Goal: Find contact information

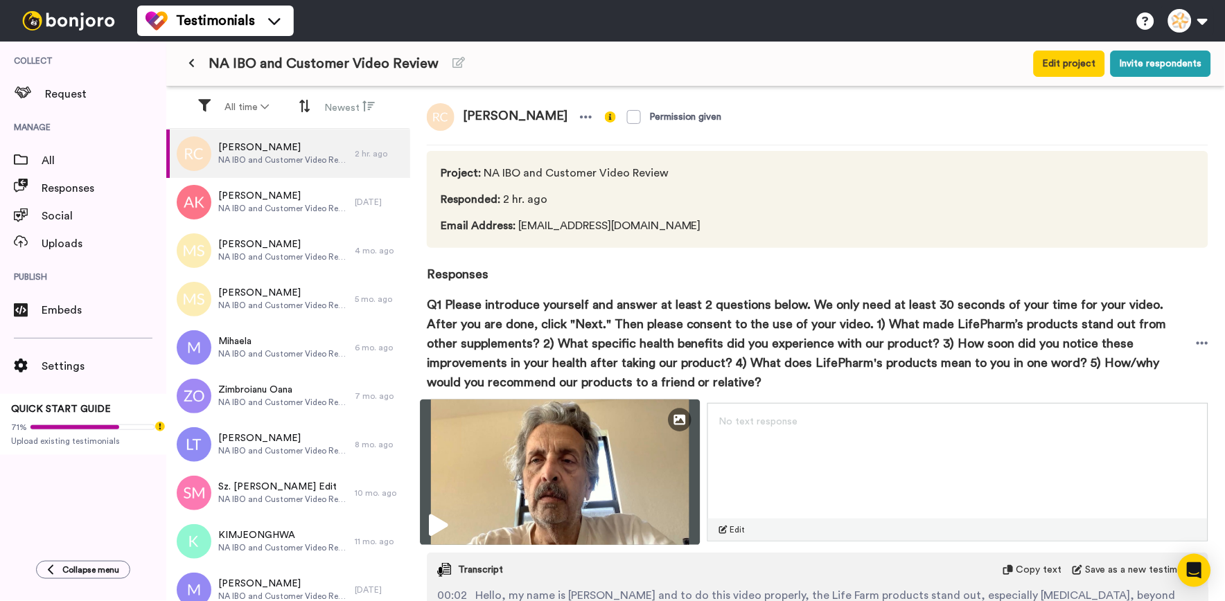
click at [472, 514] on img at bounding box center [560, 472] width 280 height 145
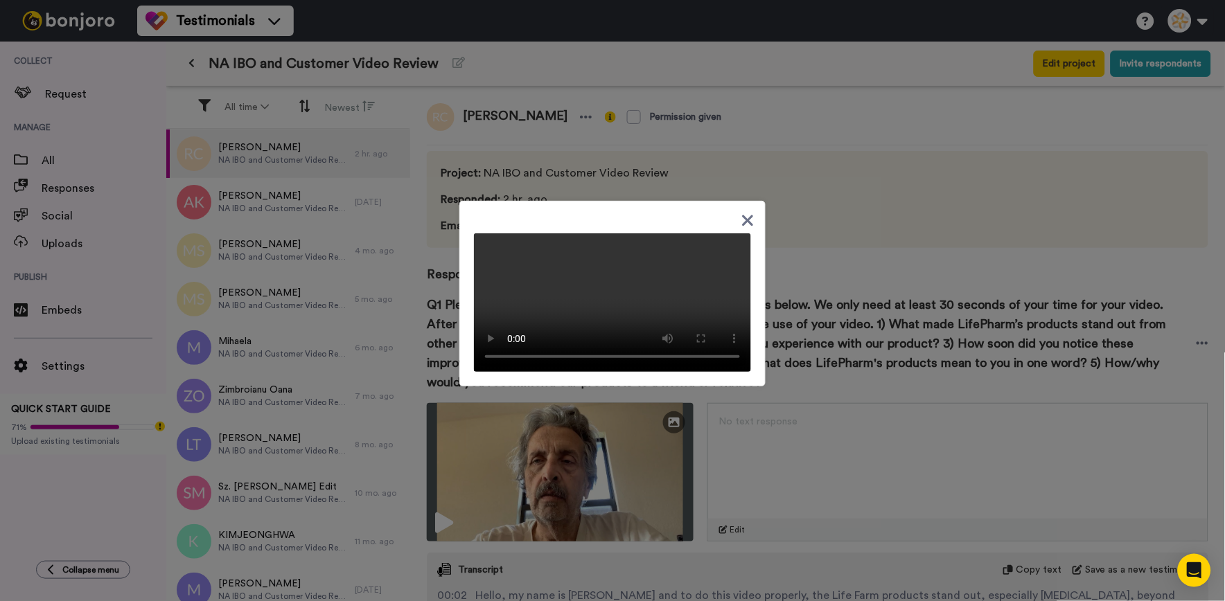
click at [747, 215] on icon at bounding box center [748, 220] width 11 height 11
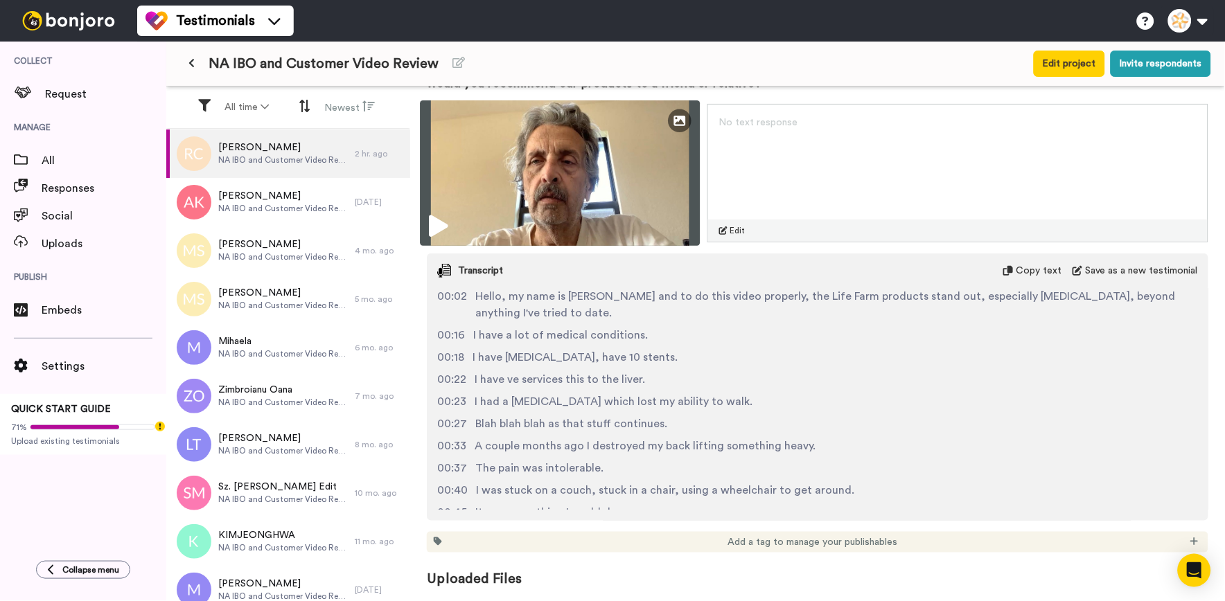
click at [444, 218] on icon at bounding box center [438, 226] width 19 height 22
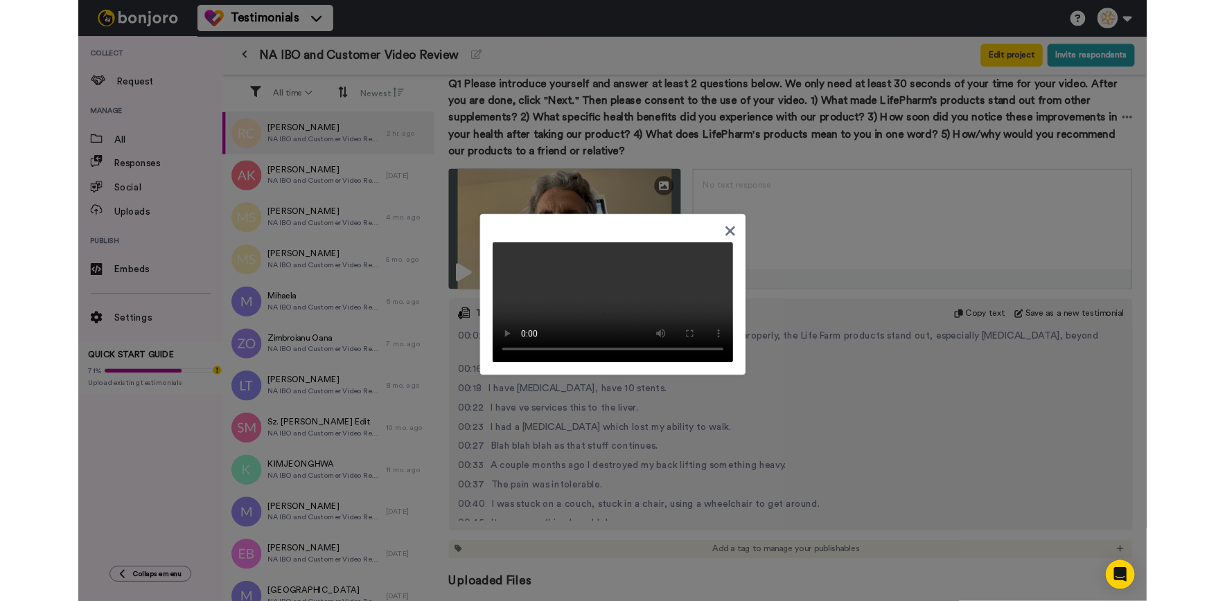
scroll to position [208, 0]
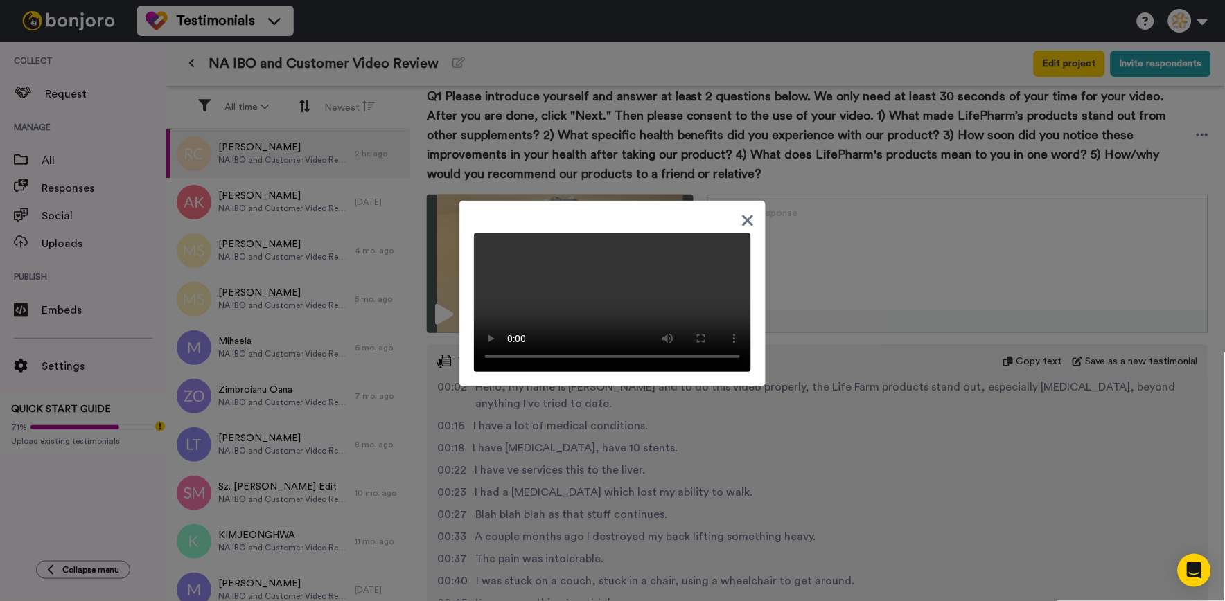
click at [741, 212] on icon at bounding box center [747, 220] width 13 height 17
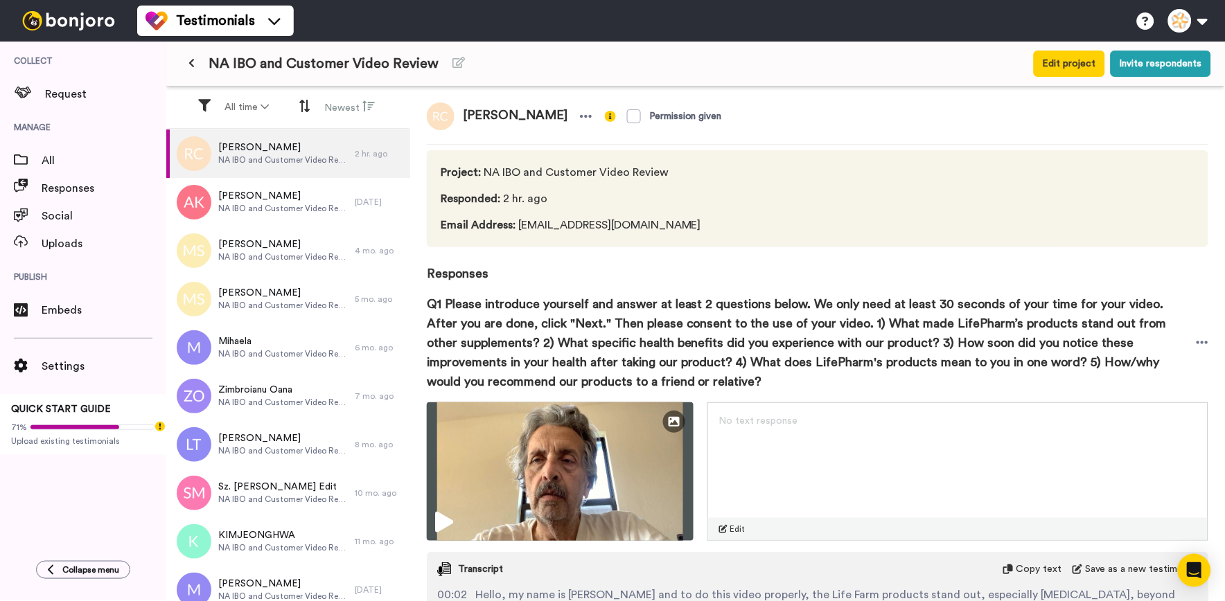
scroll to position [0, 0]
drag, startPoint x: 643, startPoint y: 225, endPoint x: 517, endPoint y: 218, distance: 125.6
click at [517, 218] on span "Email Address : [EMAIL_ADDRESS][DOMAIN_NAME]" at bounding box center [571, 225] width 260 height 17
copy span "[EMAIL_ADDRESS][DOMAIN_NAME]"
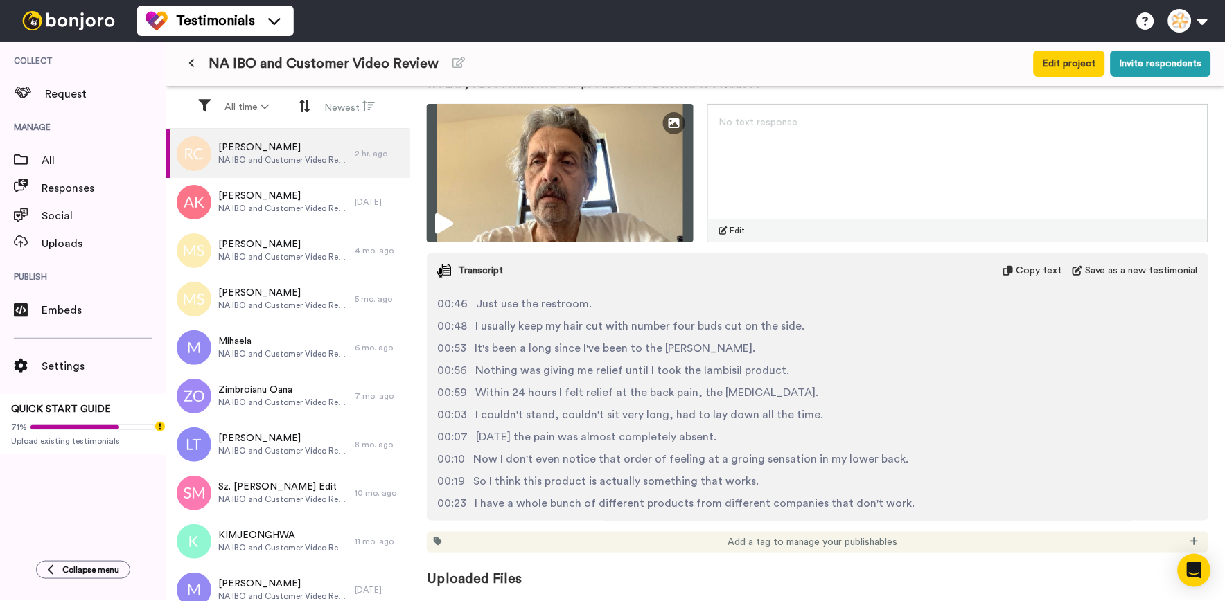
scroll to position [309, 0]
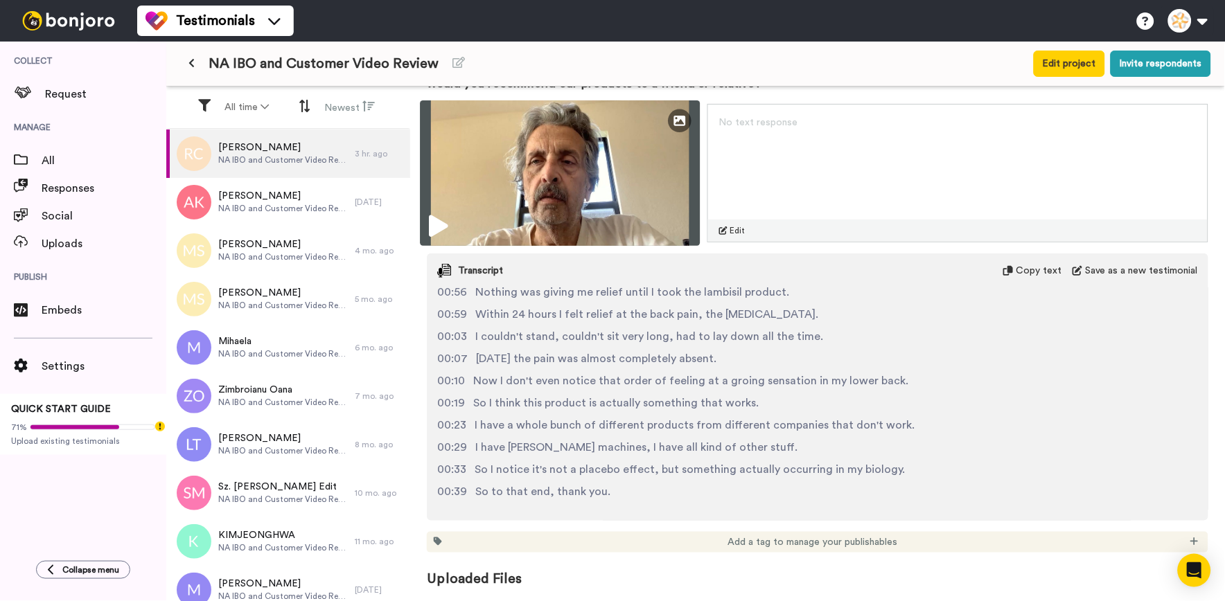
click at [648, 194] on img at bounding box center [560, 172] width 280 height 145
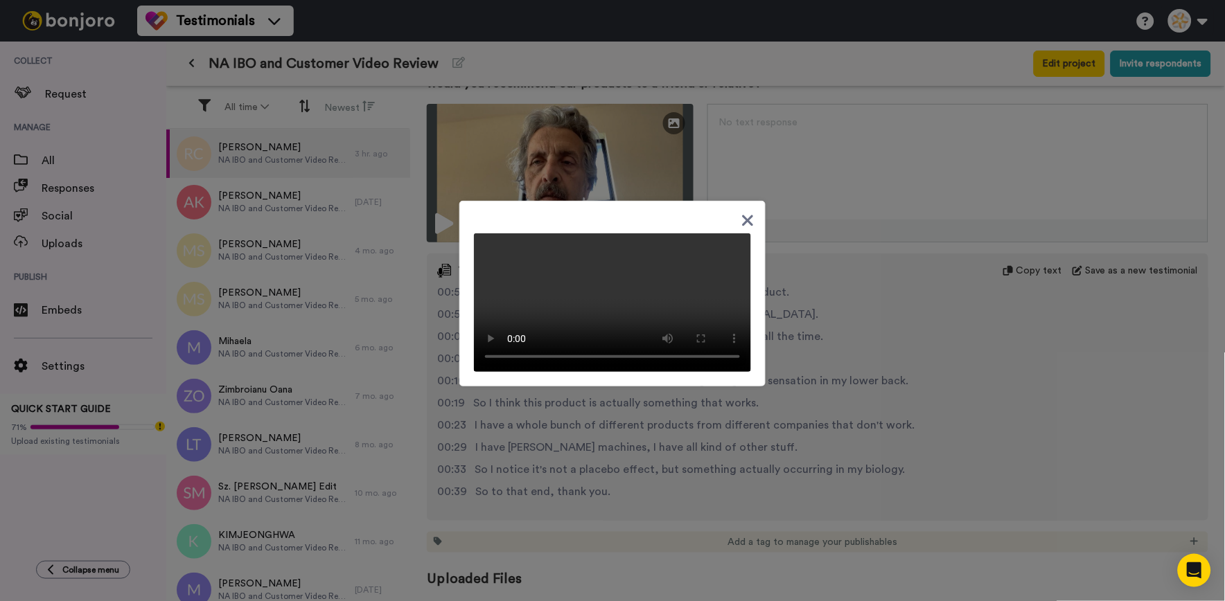
click at [744, 212] on icon at bounding box center [747, 220] width 13 height 17
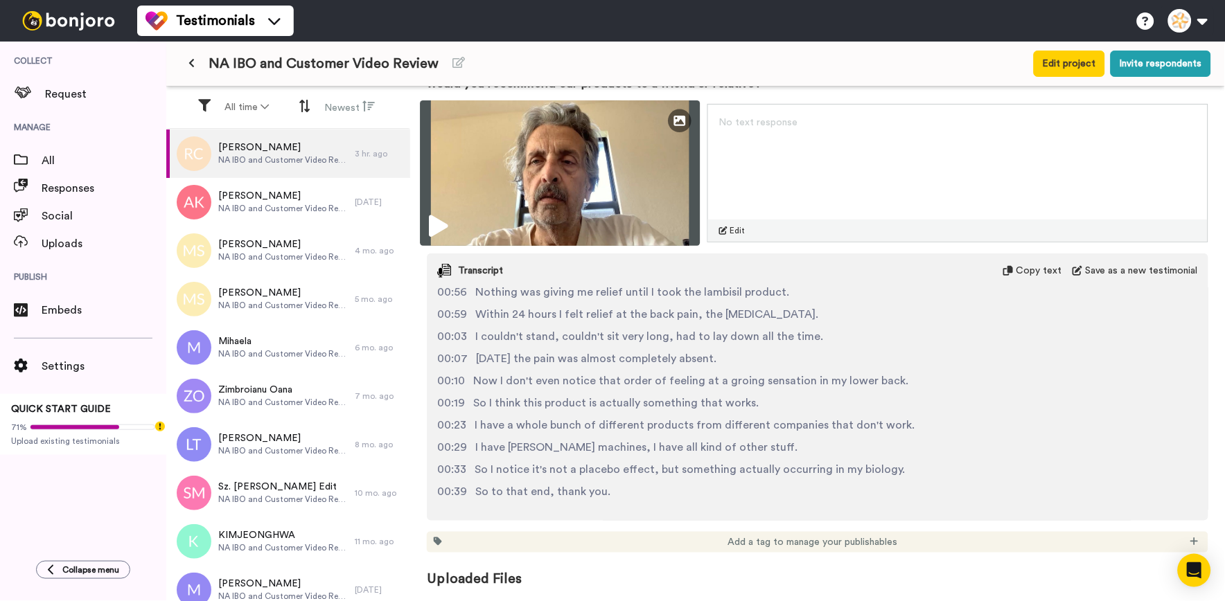
click at [576, 194] on img at bounding box center [560, 172] width 280 height 145
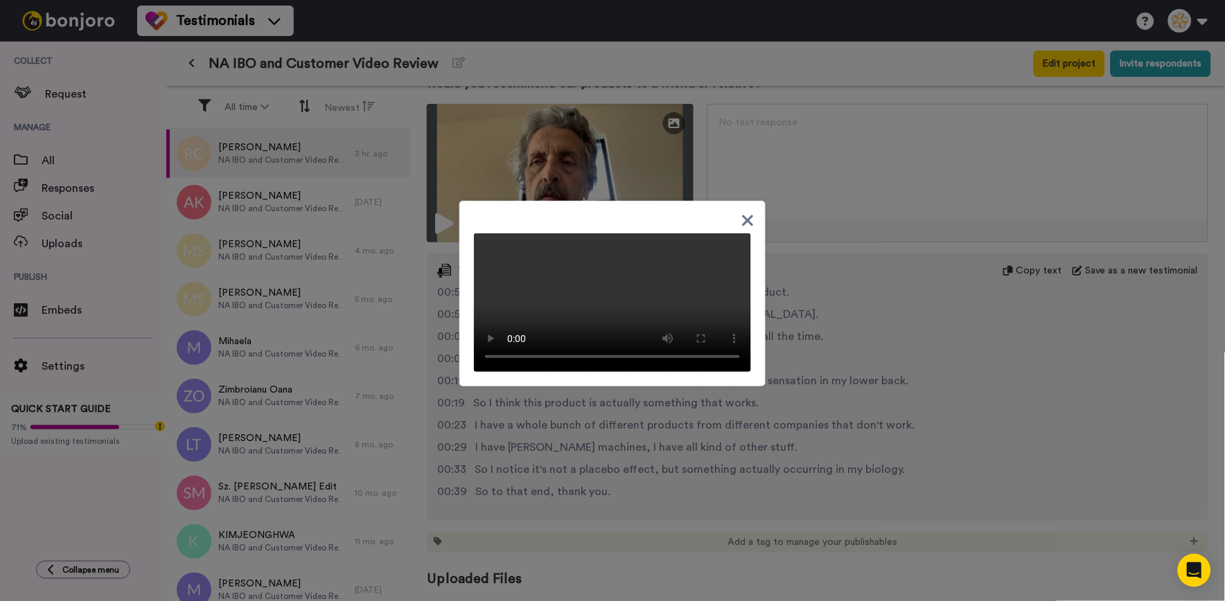
click at [814, 156] on div at bounding box center [612, 300] width 1225 height 601
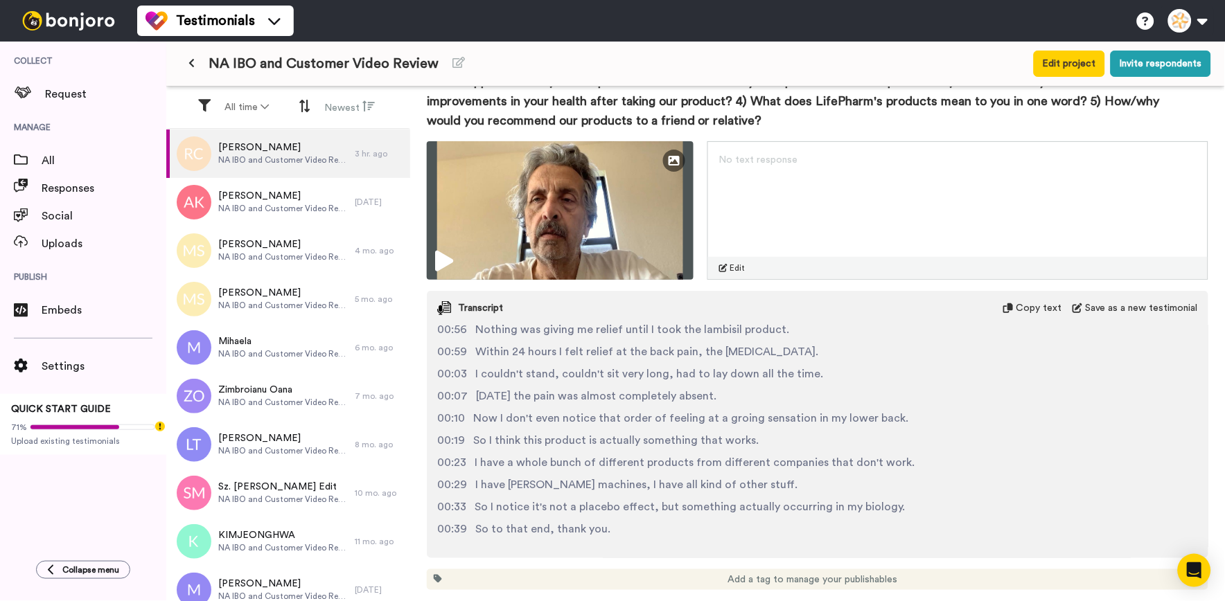
scroll to position [299, 0]
